Goal: Find specific page/section: Find specific page/section

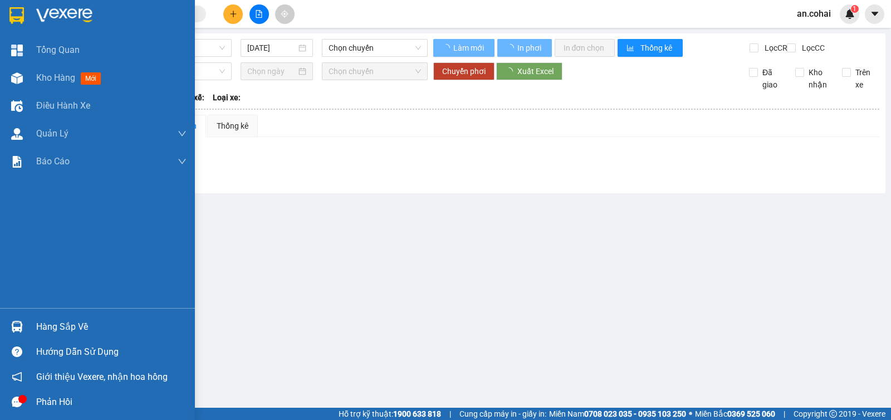
type input "[DATE]"
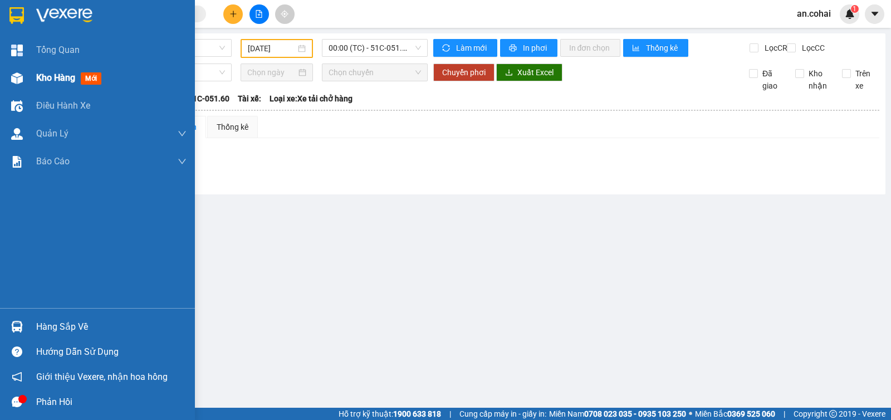
click at [0, 72] on div "Kho hàng mới" at bounding box center [97, 78] width 195 height 28
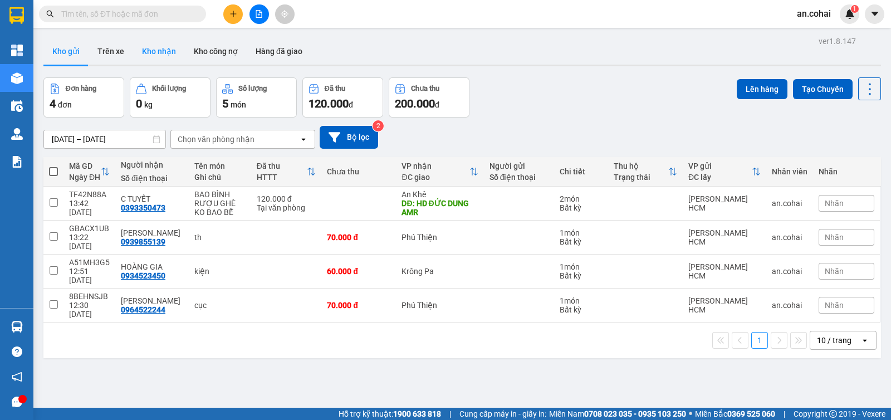
click at [161, 50] on button "Kho nhận" at bounding box center [159, 51] width 52 height 27
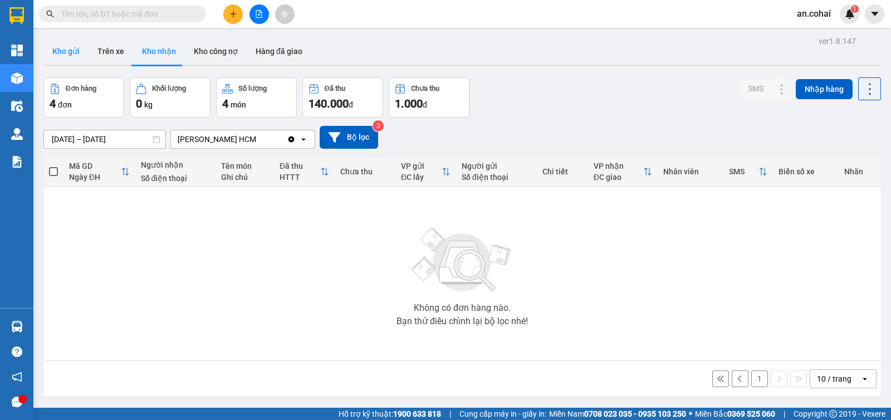
click at [78, 53] on button "Kho gửi" at bounding box center [65, 51] width 45 height 27
